Goal: Task Accomplishment & Management: Manage account settings

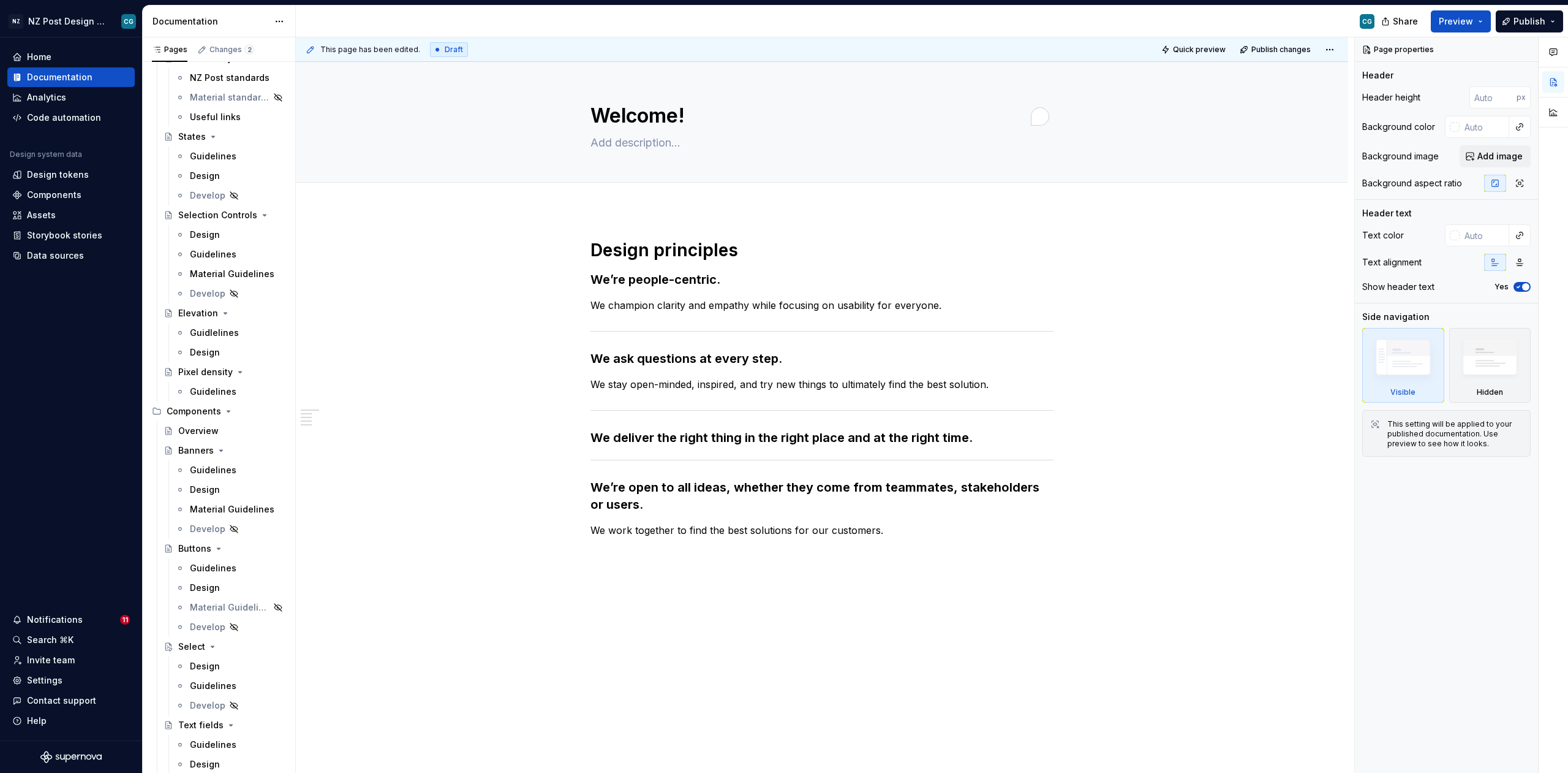
click at [1368, 19] on div "CG" at bounding box center [1367, 21] width 10 height 10
click at [1369, 24] on div "CG" at bounding box center [1367, 21] width 10 height 10
click at [1403, 21] on span "Share" at bounding box center [1406, 21] width 25 height 12
click at [1390, 72] on span "Copy link" at bounding box center [1392, 71] width 40 height 12
type textarea "*"
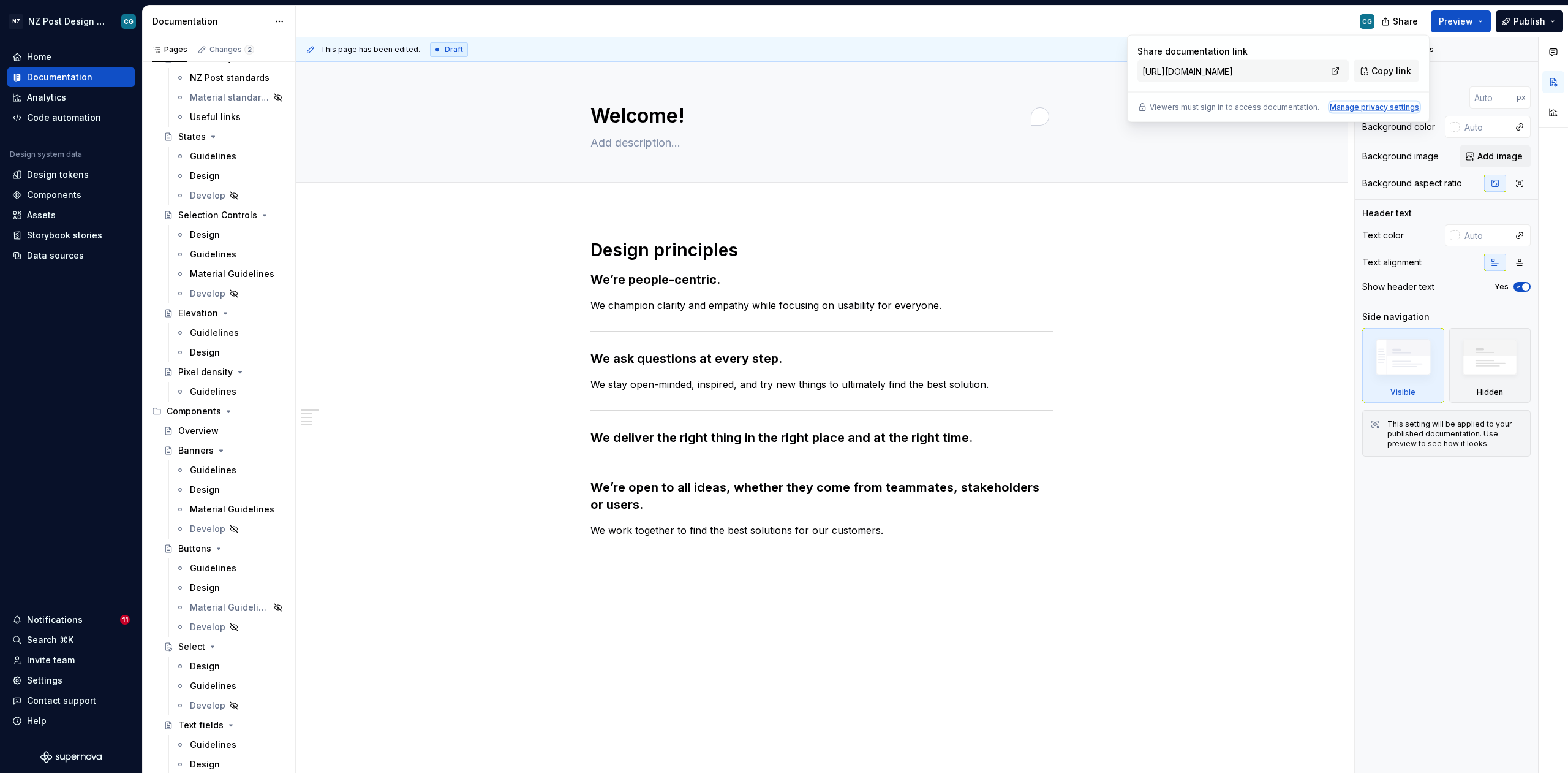
click at [1368, 105] on div "Manage privacy settings" at bounding box center [1375, 107] width 89 height 10
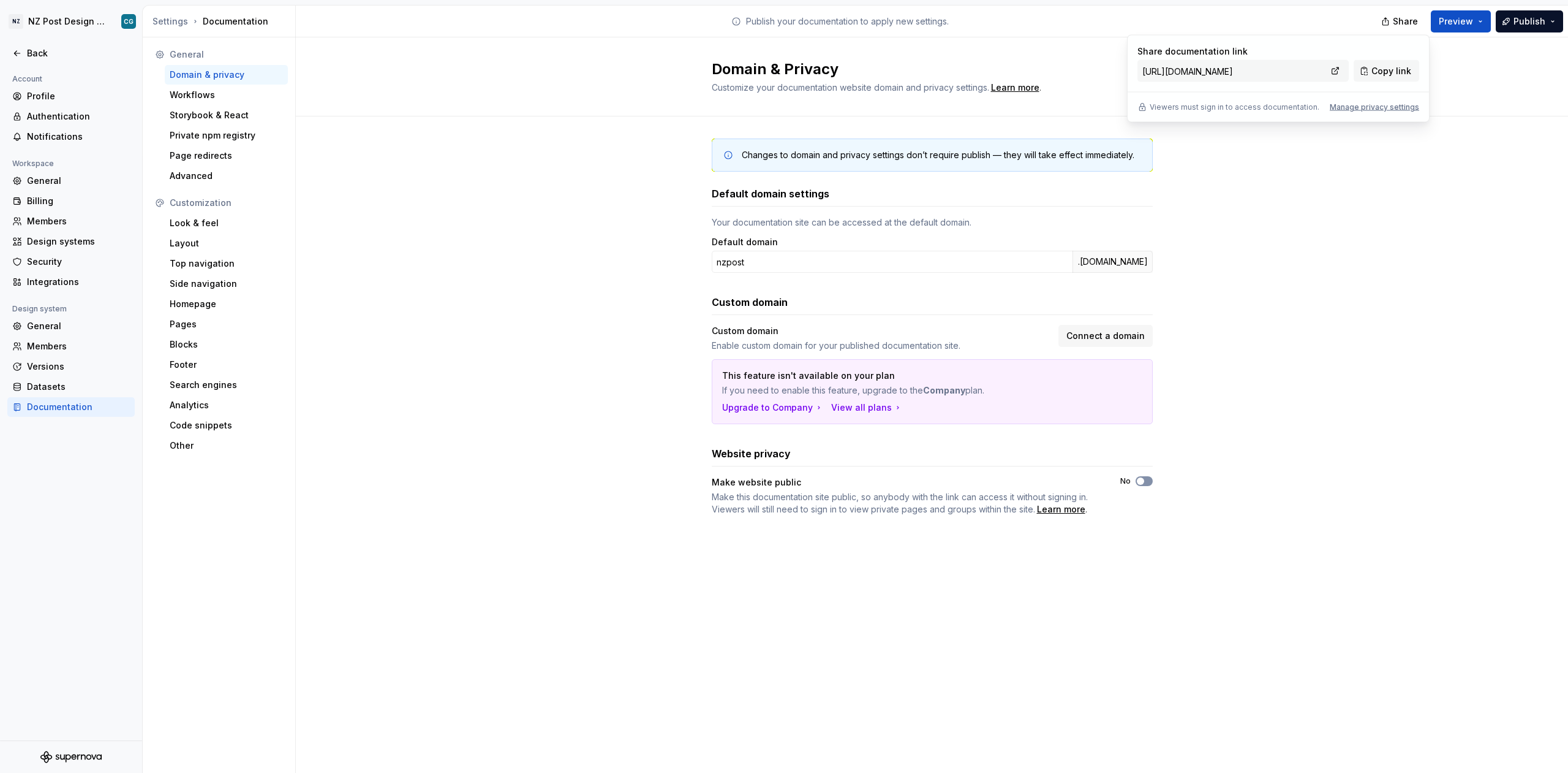
click at [1142, 481] on span "button" at bounding box center [1140, 481] width 8 height 8
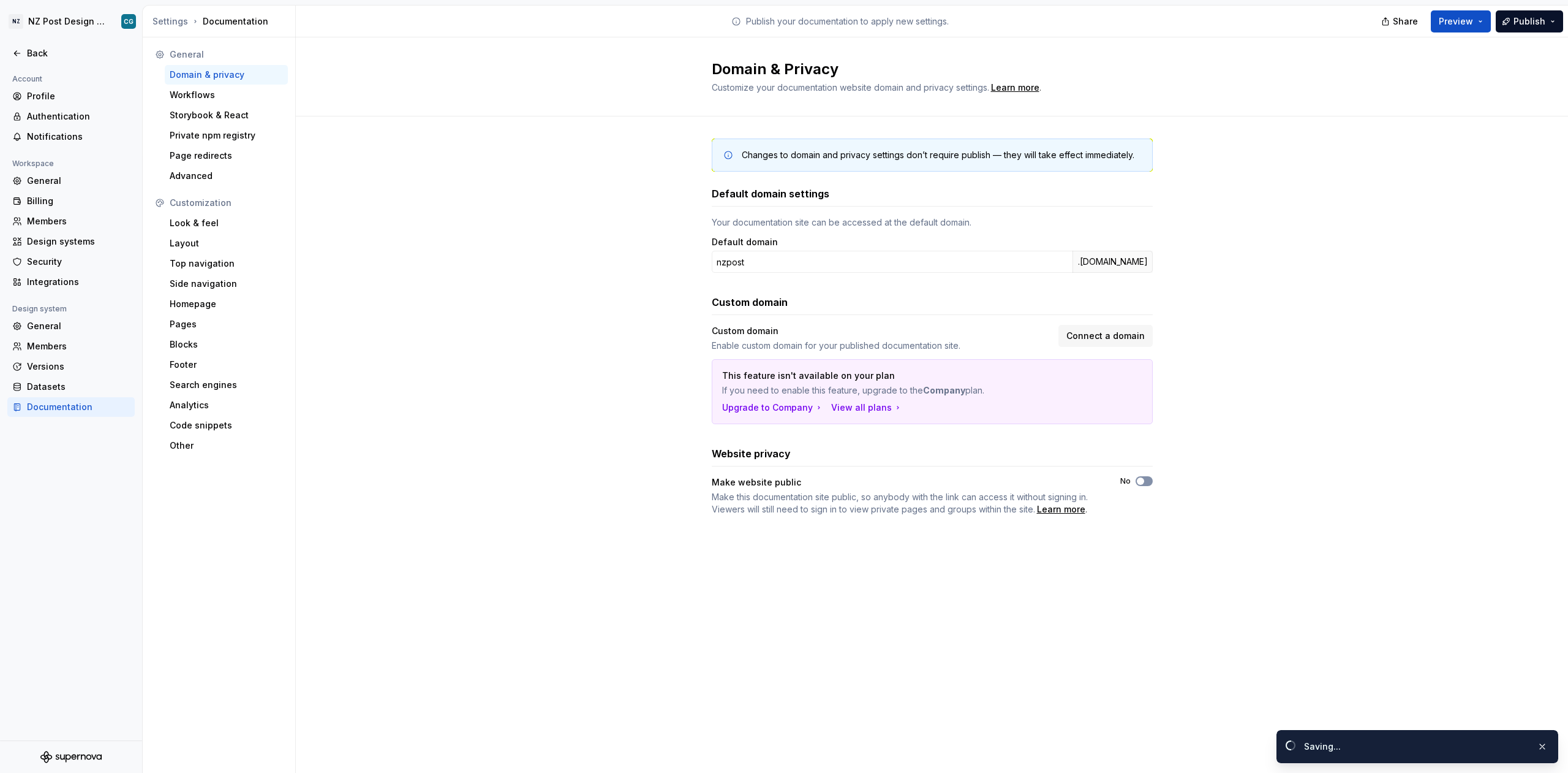
click at [1146, 481] on button "No" at bounding box center [1144, 481] width 17 height 10
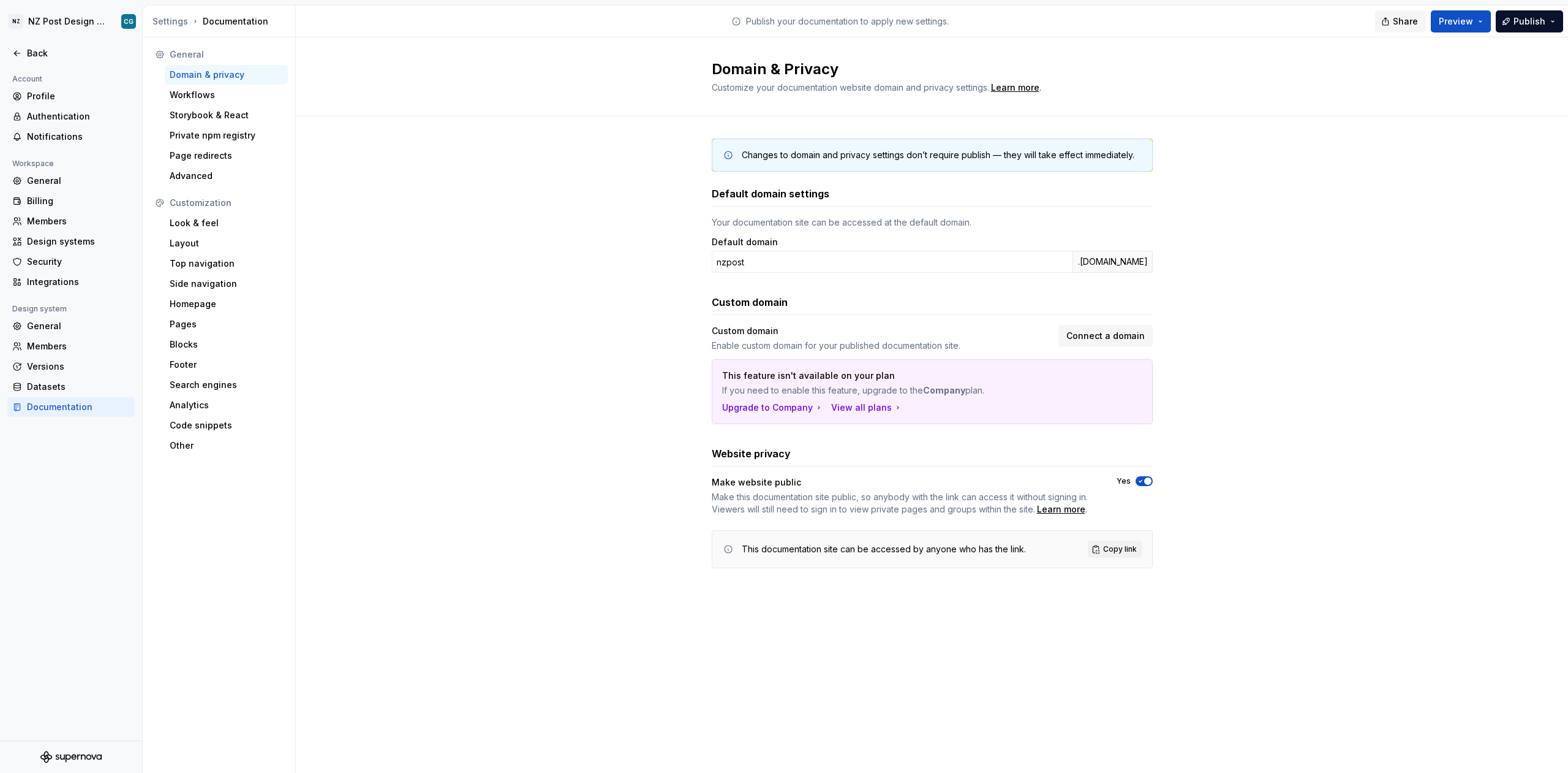
click at [1404, 21] on span "Share" at bounding box center [1406, 21] width 25 height 12
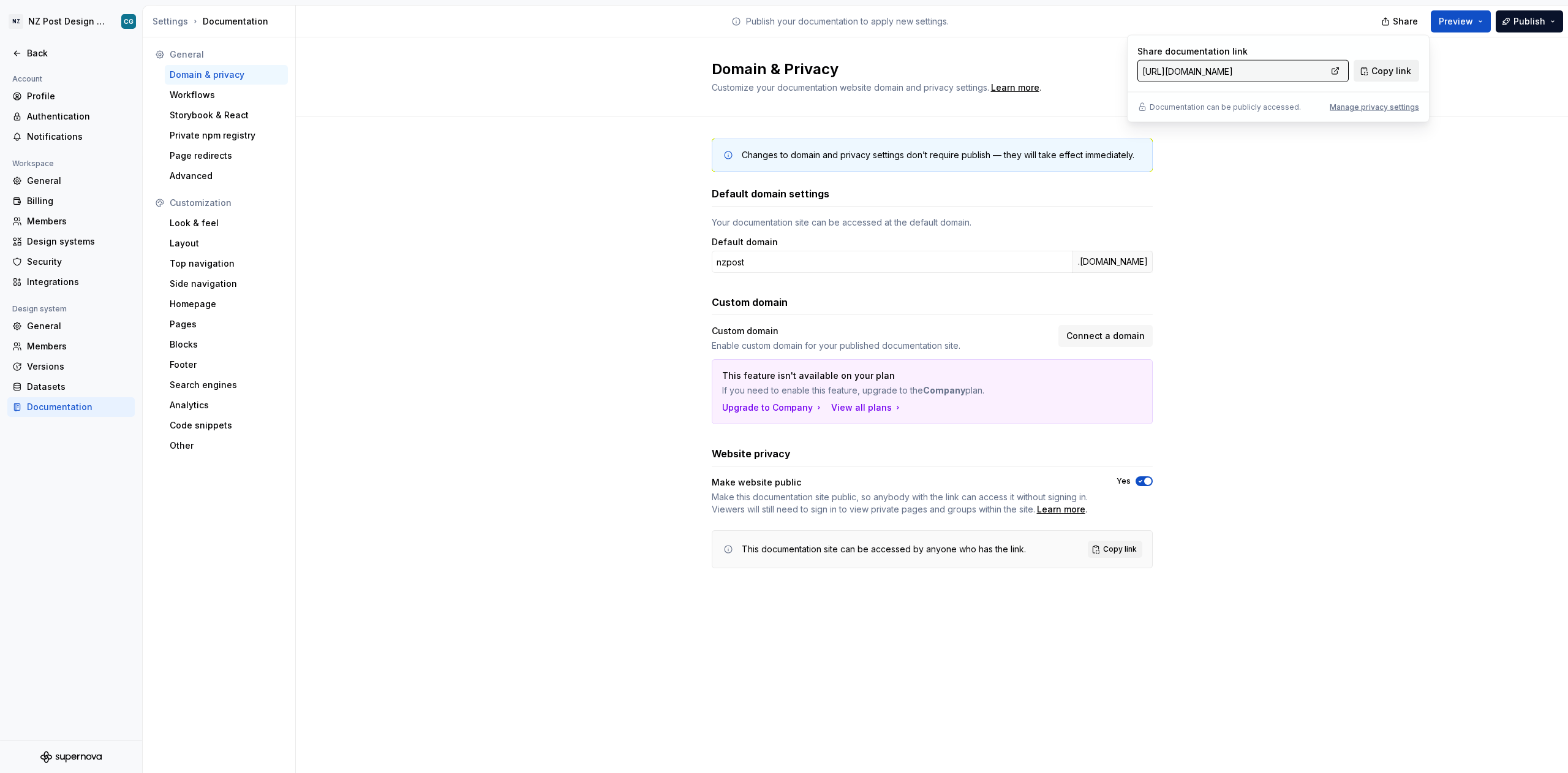
click at [1399, 73] on span "Copy link" at bounding box center [1392, 71] width 40 height 12
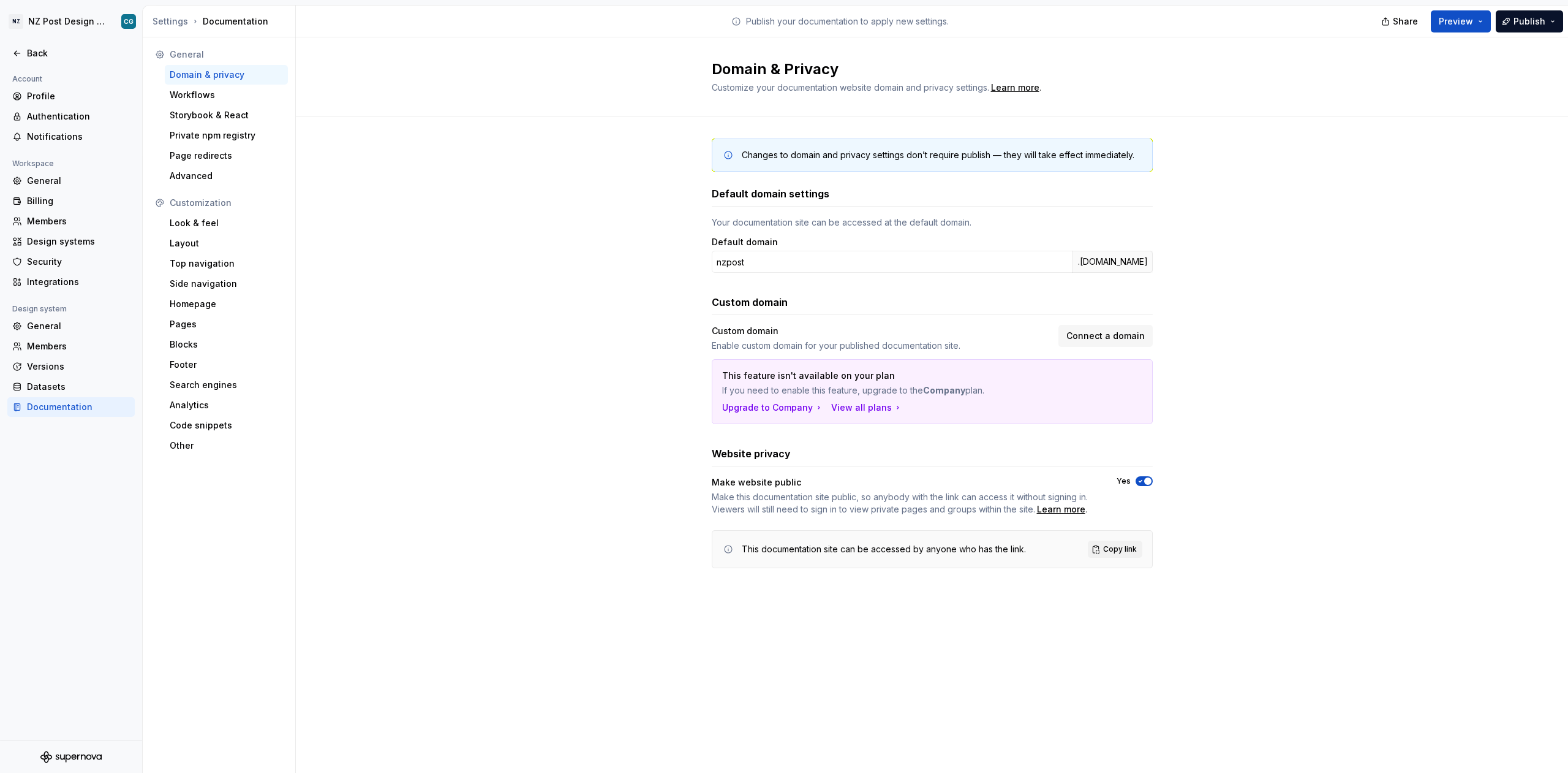
click at [1284, 367] on div "Changes to domain and privacy settings don’t require publish — they will take e…" at bounding box center [932, 366] width 1273 height 498
